Goal: Check status: Check status

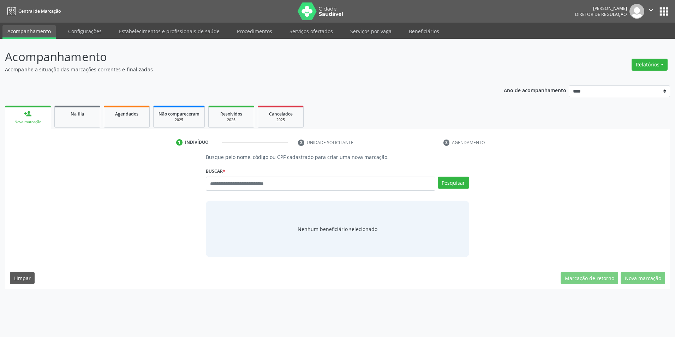
click at [419, 63] on p "Acompanhamento" at bounding box center [238, 57] width 466 height 18
click at [430, 60] on p "Acompanhamento" at bounding box center [238, 57] width 466 height 18
click at [140, 110] on div "Agendados" at bounding box center [126, 113] width 35 height 7
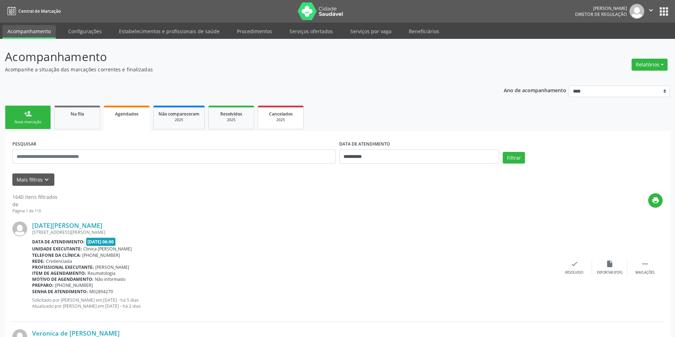
drag, startPoint x: 293, startPoint y: 115, endPoint x: 286, endPoint y: 107, distance: 10.0
click at [294, 115] on div "Cancelados" at bounding box center [280, 113] width 35 height 7
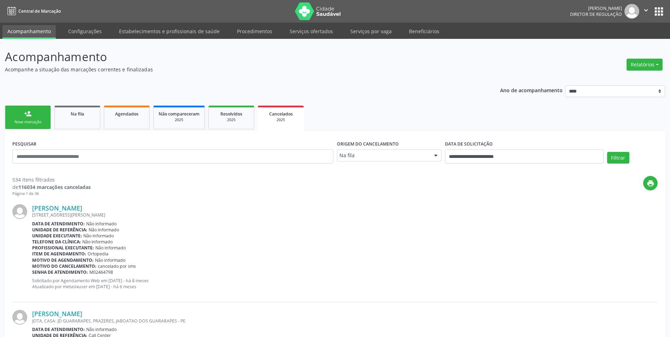
drag, startPoint x: 354, startPoint y: 165, endPoint x: 356, endPoint y: 161, distance: 4.4
click at [354, 164] on div "Origem do cancelamento Na fila Na fila Agendados Nenhum resultado encontrado pa…" at bounding box center [389, 153] width 108 height 30
click at [356, 161] on div "Na fila" at bounding box center [389, 155] width 105 height 12
click at [359, 174] on span "Na fila" at bounding box center [389, 168] width 104 height 14
drag, startPoint x: 351, startPoint y: 159, endPoint x: 353, endPoint y: 165, distance: 6.2
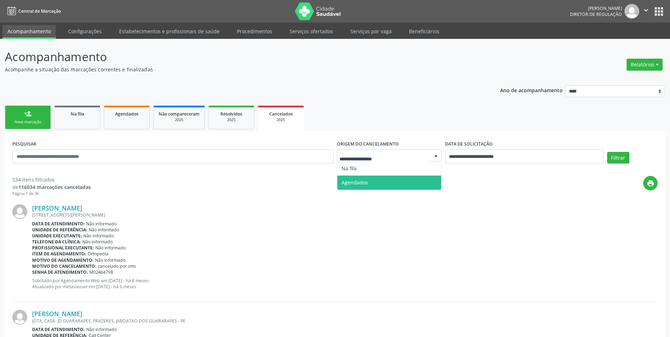
click at [355, 182] on span "Agendados" at bounding box center [355, 182] width 26 height 7
select select "*"
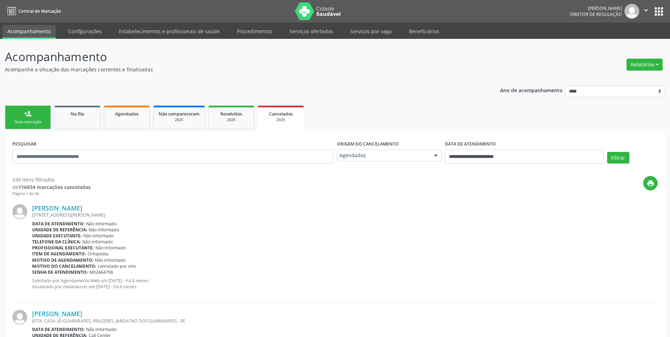
click at [475, 164] on div "**********" at bounding box center [524, 153] width 162 height 30
drag, startPoint x: 471, startPoint y: 155, endPoint x: 477, endPoint y: 152, distance: 7.2
click at [473, 155] on input "**********" at bounding box center [524, 156] width 159 height 14
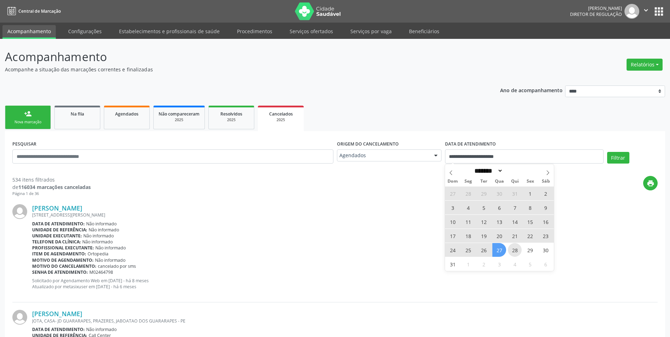
click at [512, 252] on span "28" at bounding box center [515, 250] width 14 height 14
type input "**********"
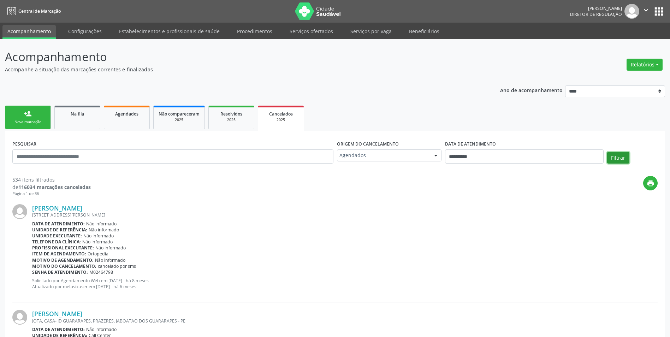
click at [625, 161] on button "Filtrar" at bounding box center [618, 158] width 22 height 12
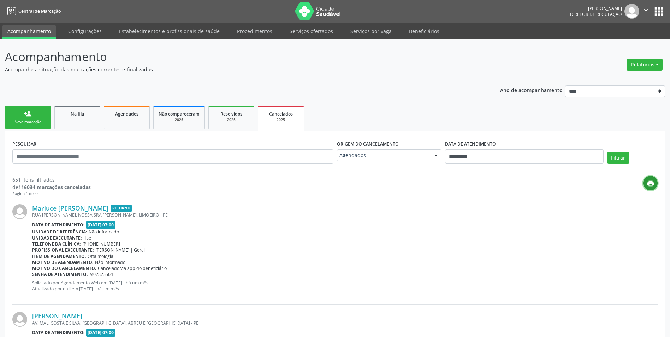
click at [653, 187] on icon "print" at bounding box center [651, 183] width 8 height 8
click at [650, 182] on icon "print" at bounding box center [651, 183] width 8 height 8
